Goal: Information Seeking & Learning: Learn about a topic

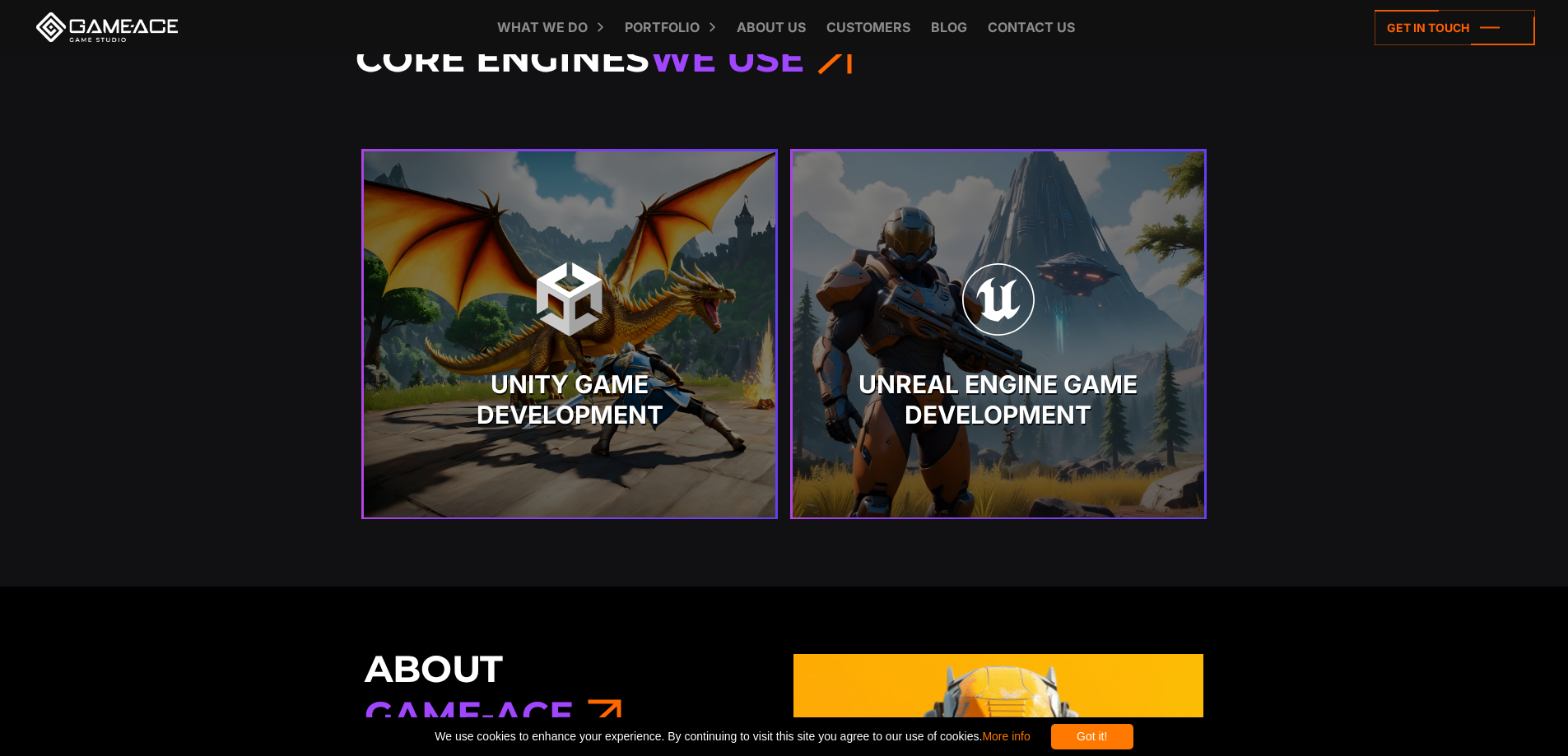
scroll to position [3505, 0]
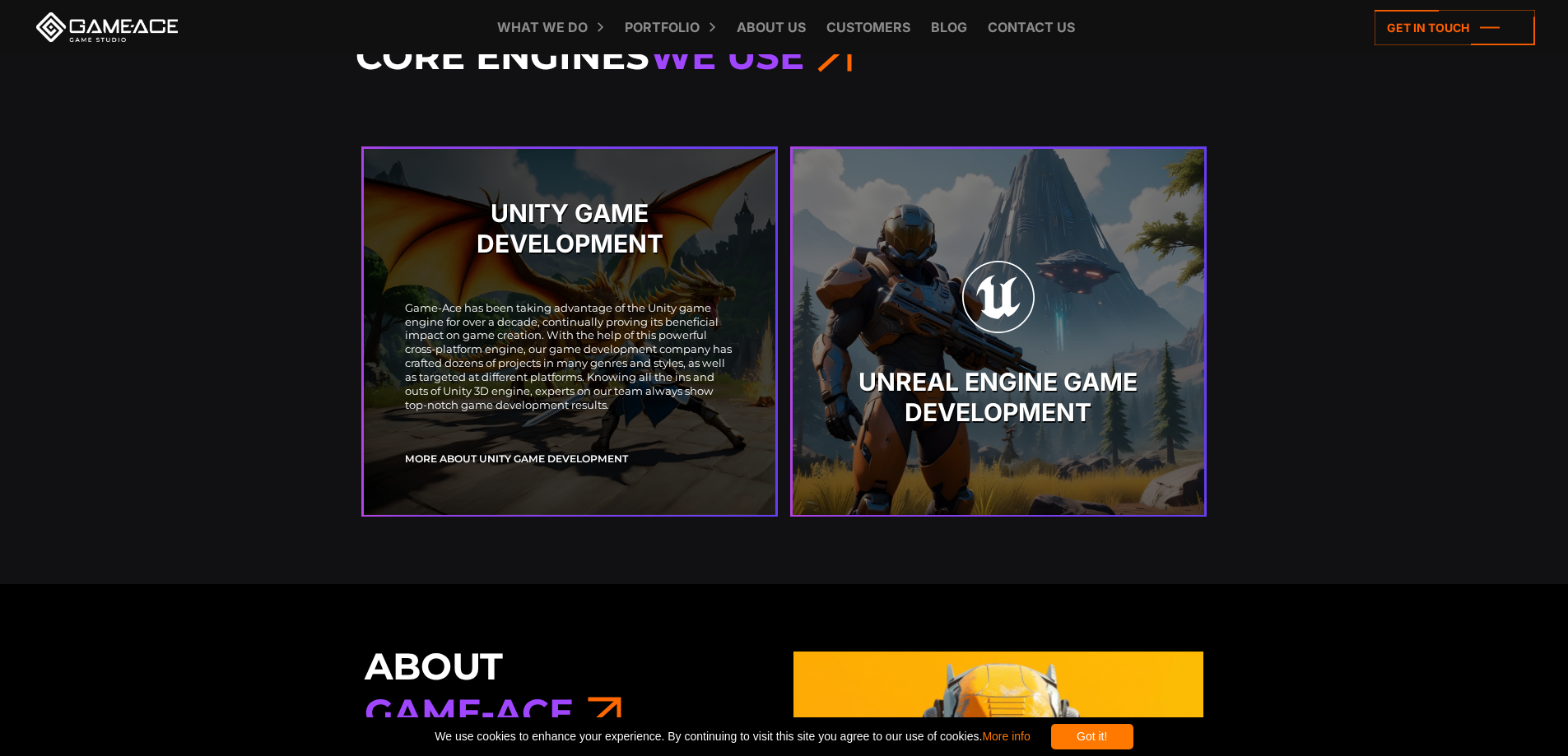
click at [571, 385] on strong "Unity Game Development" at bounding box center [569, 398] width 329 height 62
click at [548, 455] on link "More about Unity Game Development" at bounding box center [516, 459] width 223 height 14
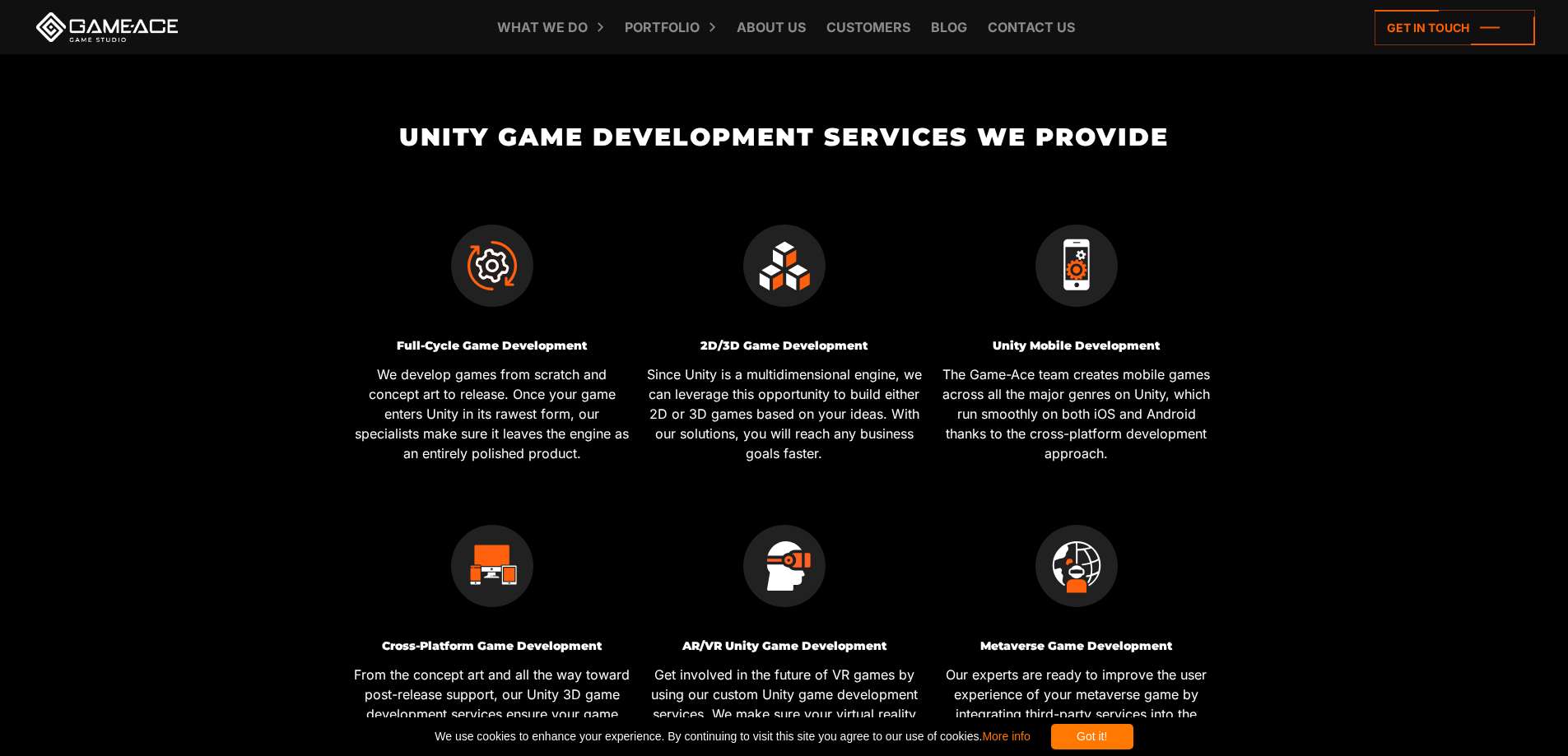
scroll to position [164, 0]
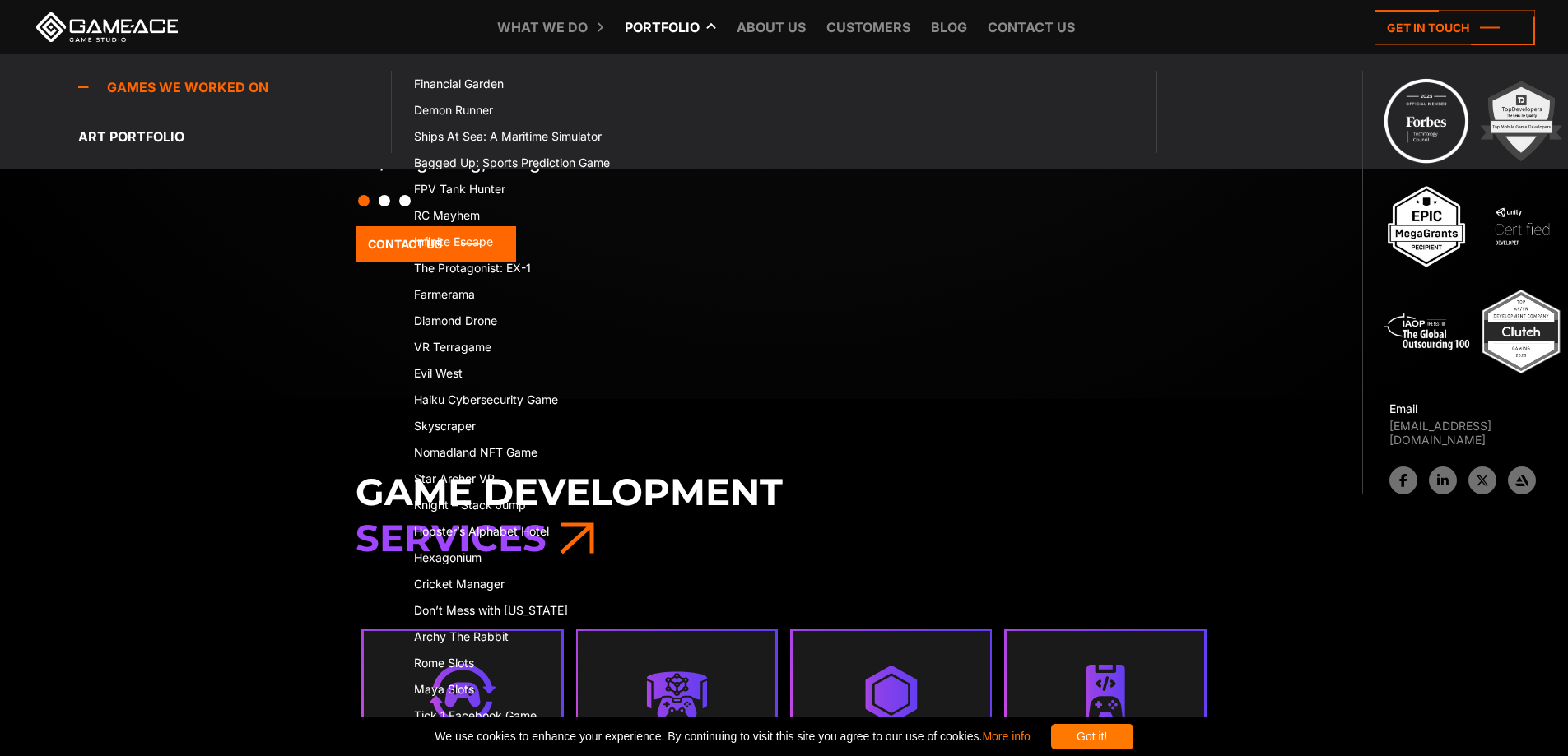
scroll to position [412, 0]
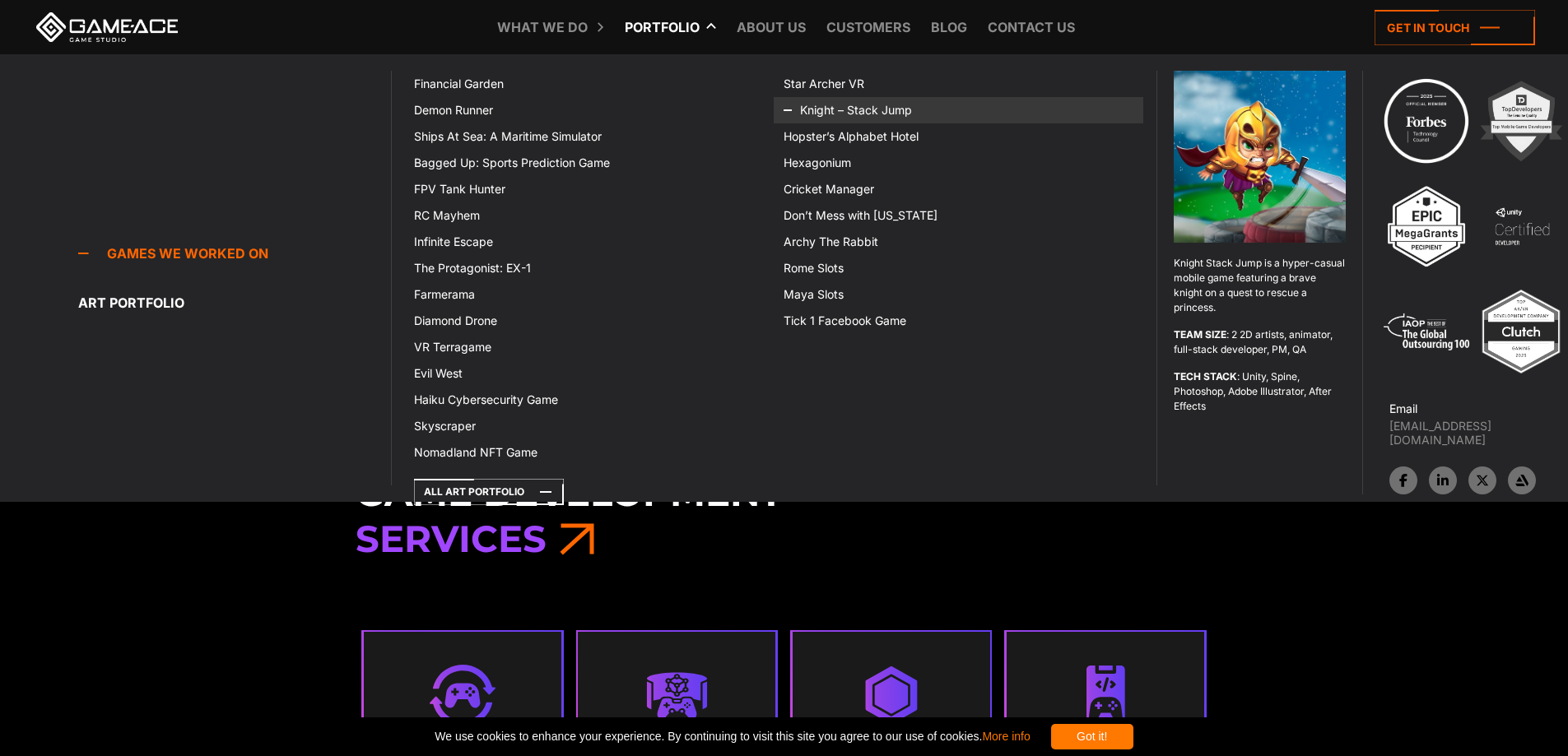
click at [809, 106] on icon at bounding box center [803, 110] width 39 height 26
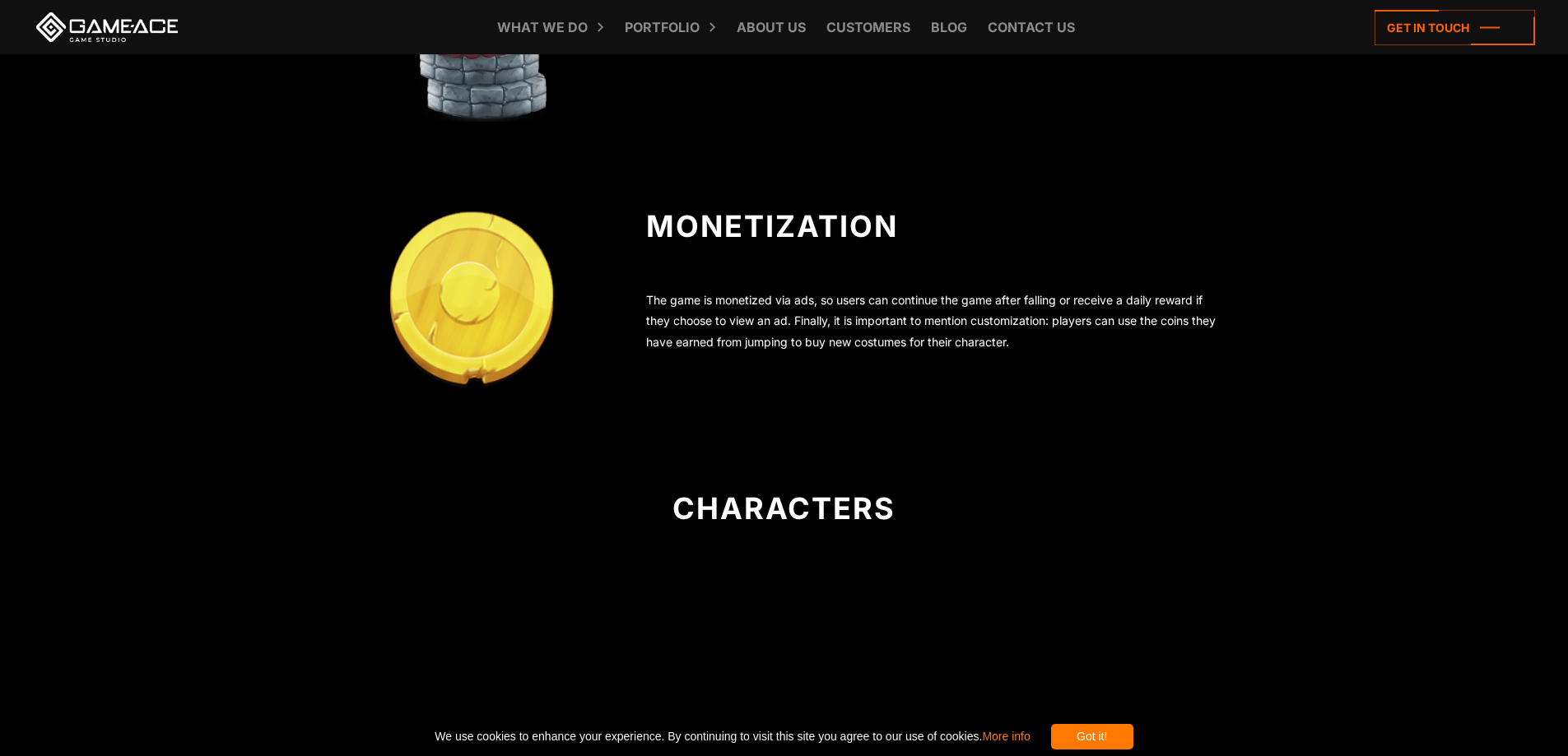
scroll to position [1313, 0]
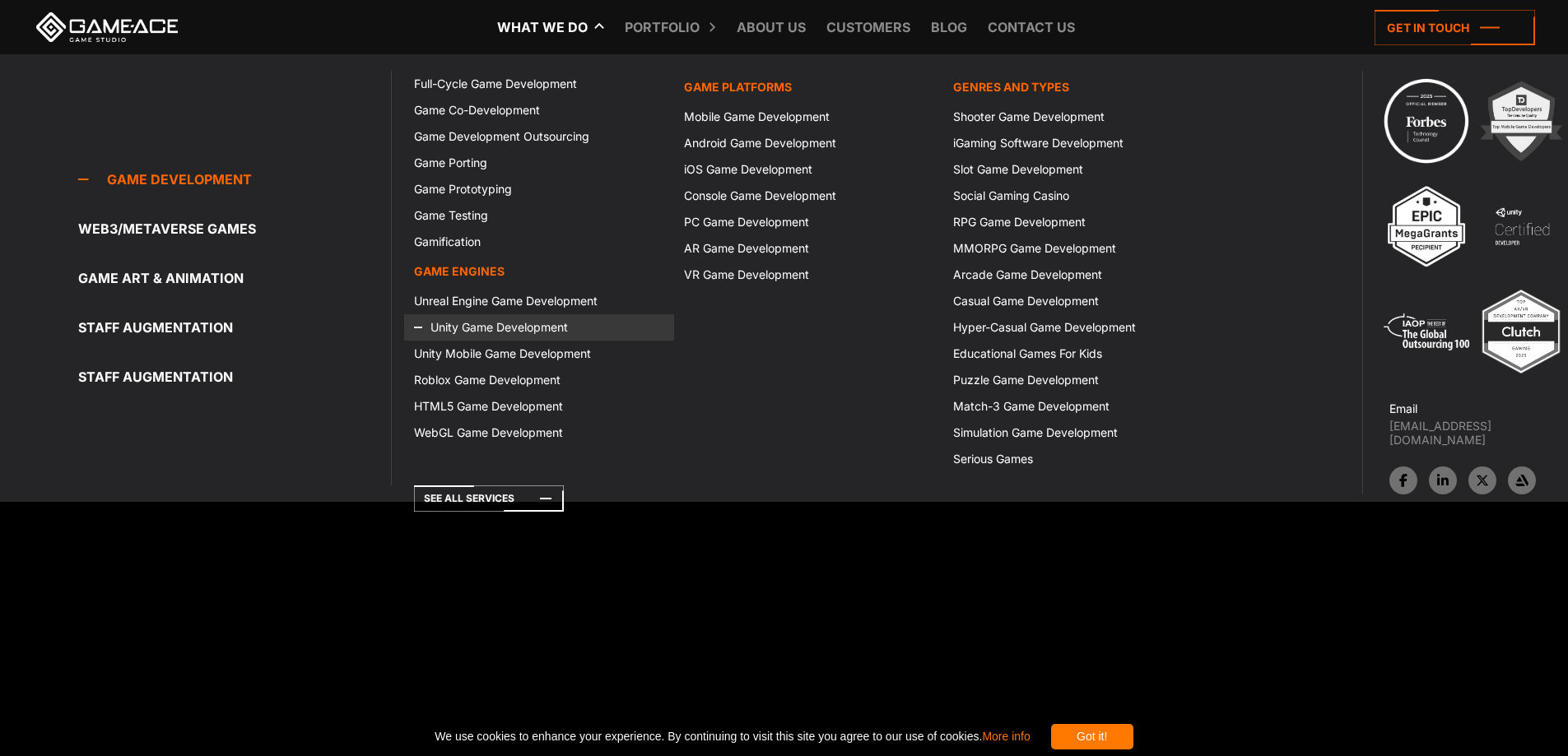
click at [494, 326] on link "Unity Game Development" at bounding box center [539, 328] width 269 height 26
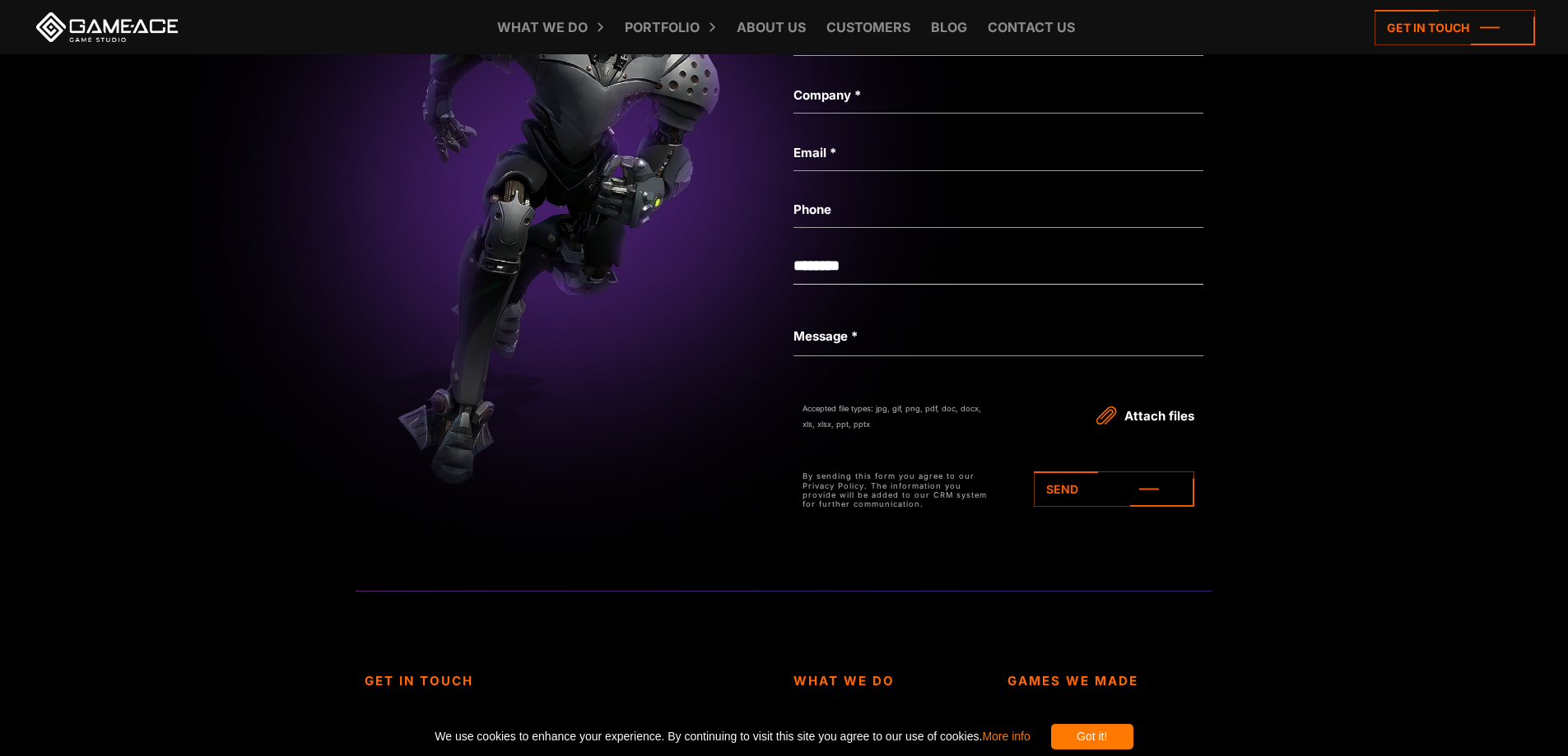
scroll to position [6087, 0]
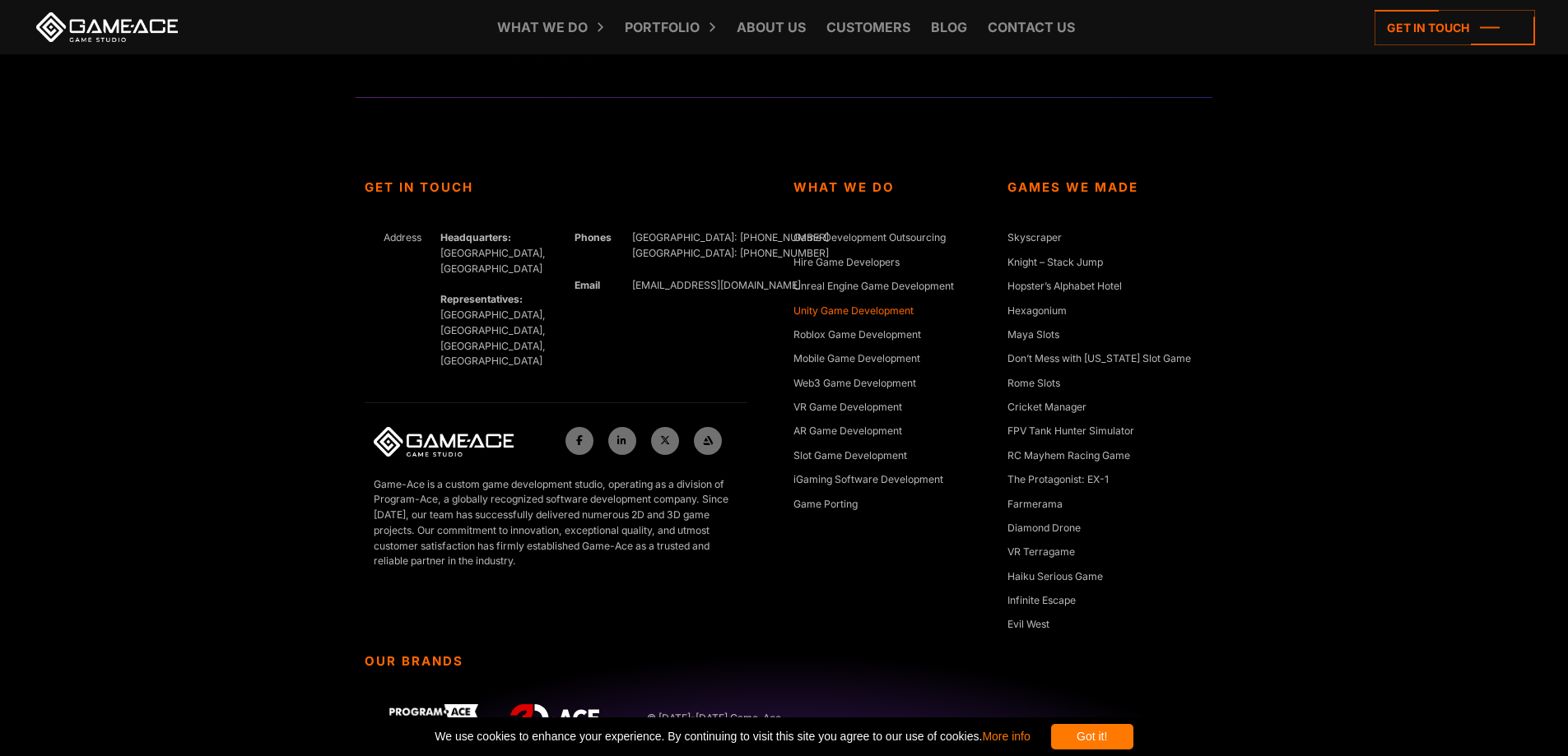
click at [872, 320] on link "Unity Game Development" at bounding box center [853, 311] width 120 height 17
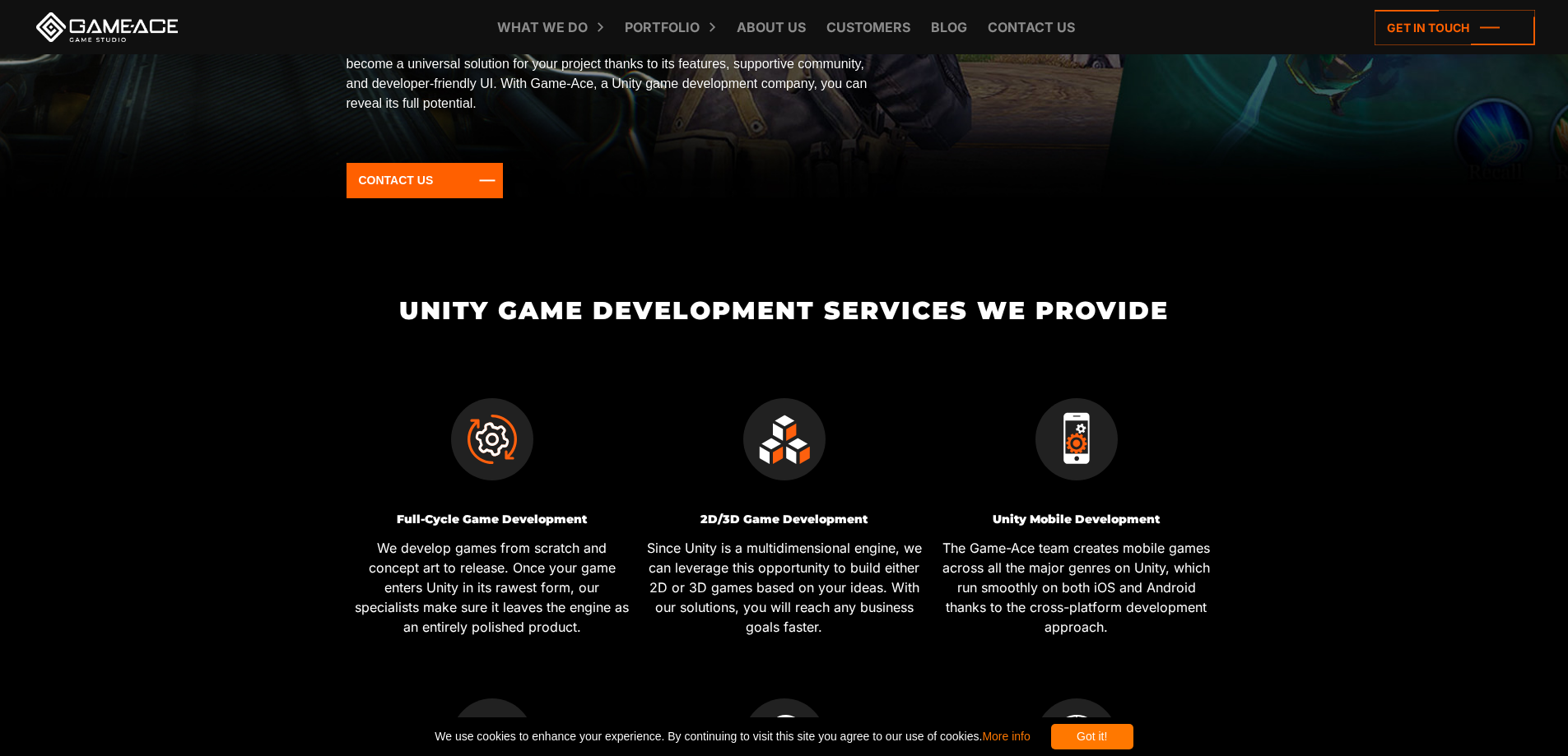
scroll to position [164, 0]
